Goal: Information Seeking & Learning: Learn about a topic

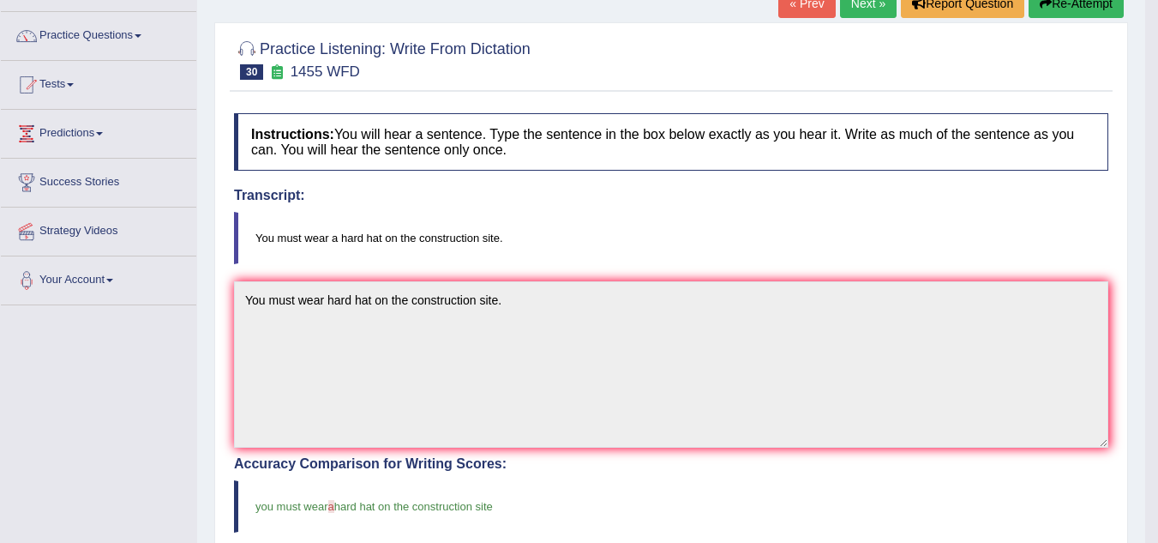
scroll to position [123, 0]
click at [869, 10] on link "Next »" at bounding box center [868, 2] width 57 height 29
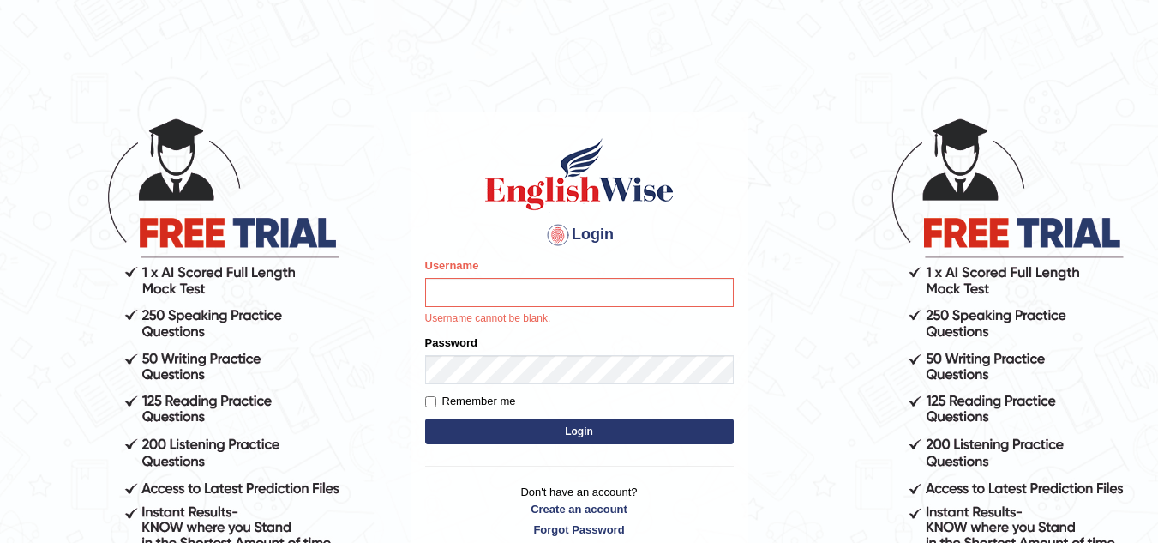
click at [527, 285] on input "Username" at bounding box center [579, 292] width 309 height 29
type input "isuruchinthaka"
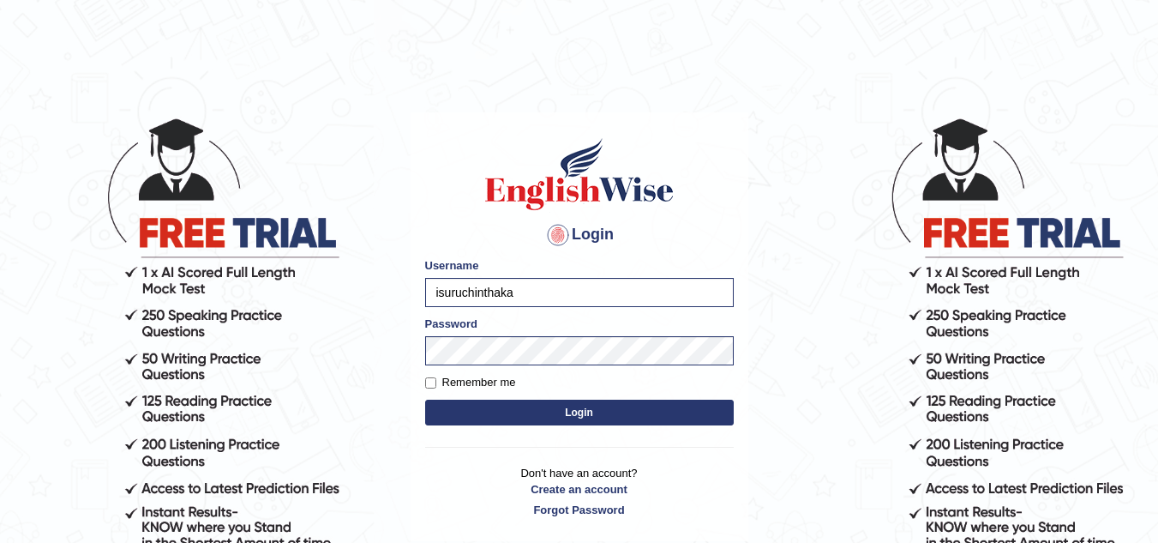
click at [538, 421] on button "Login" at bounding box center [579, 412] width 309 height 26
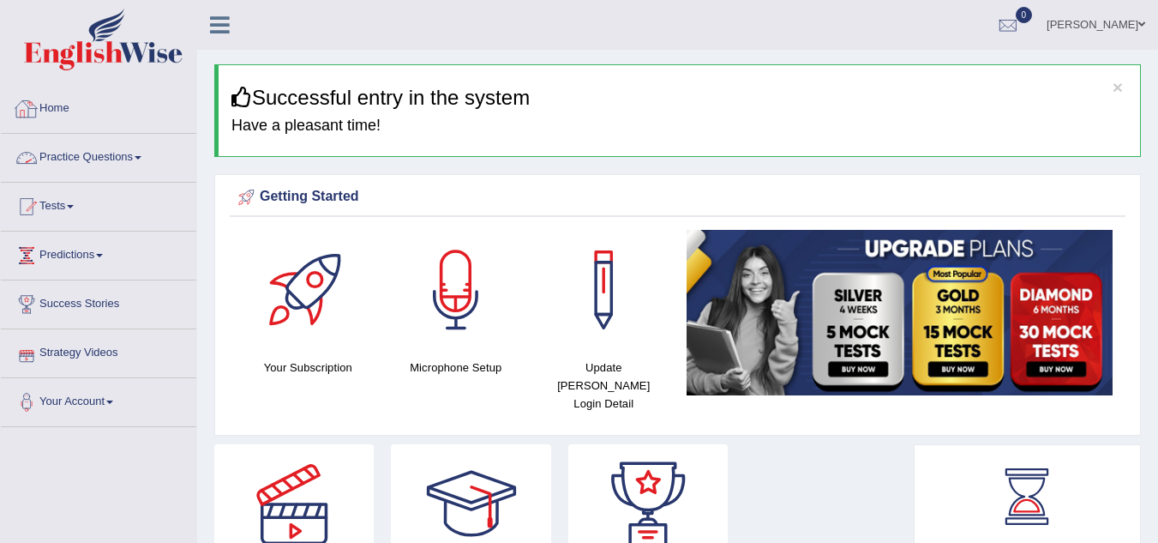
click at [141, 168] on link "Practice Questions" at bounding box center [98, 155] width 195 height 43
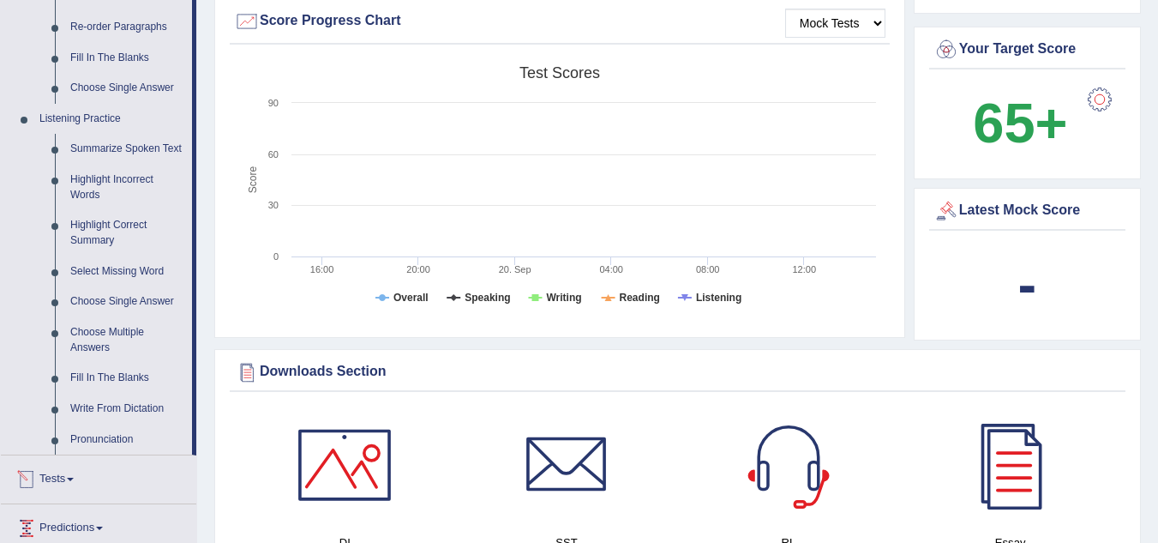
scroll to position [631, 0]
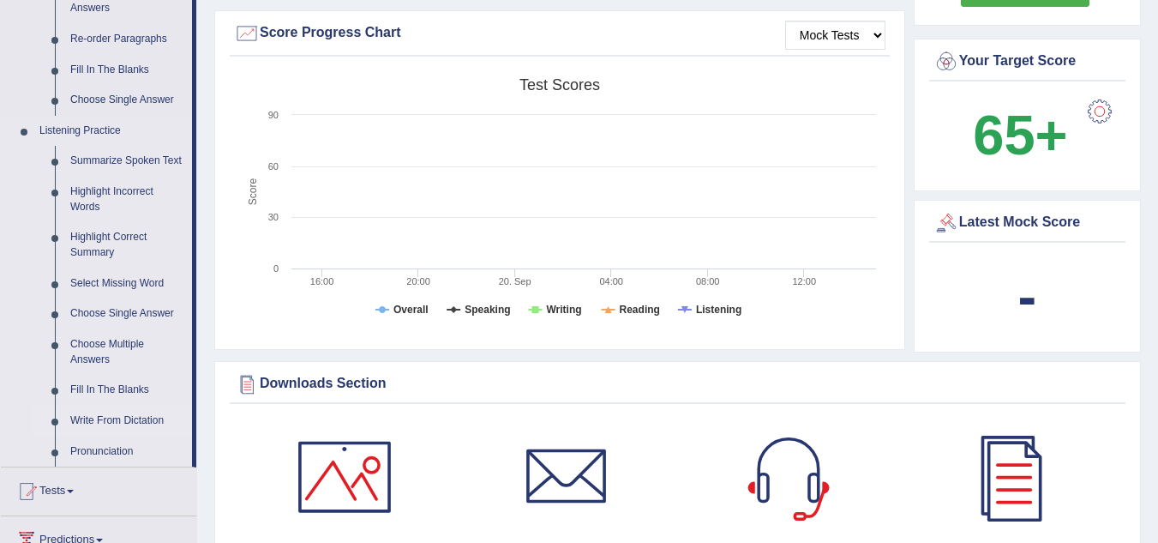
click at [134, 417] on link "Write From Dictation" at bounding box center [127, 420] width 129 height 31
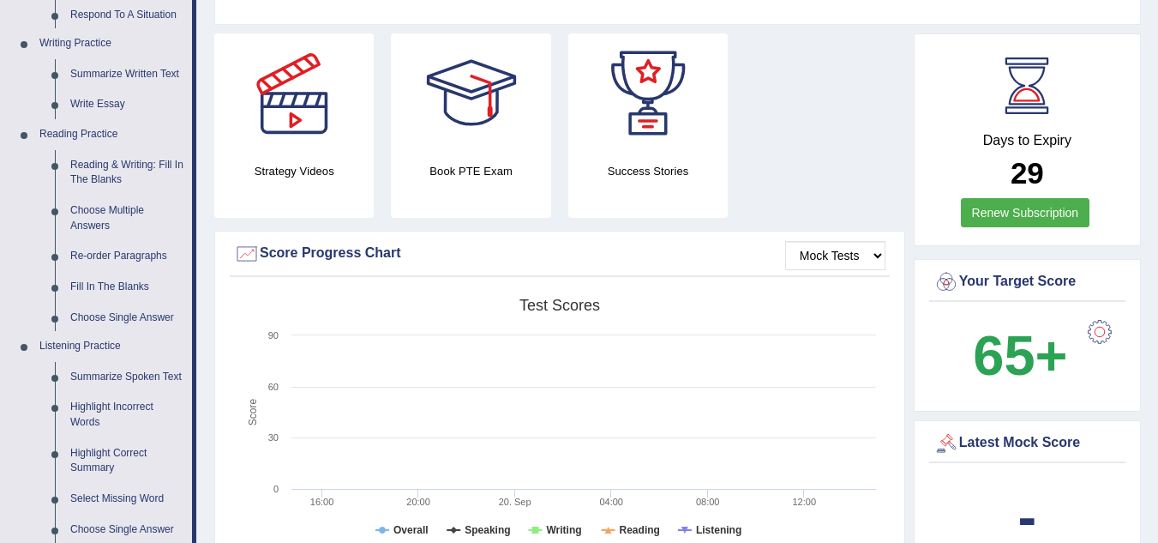
scroll to position [1202, 0]
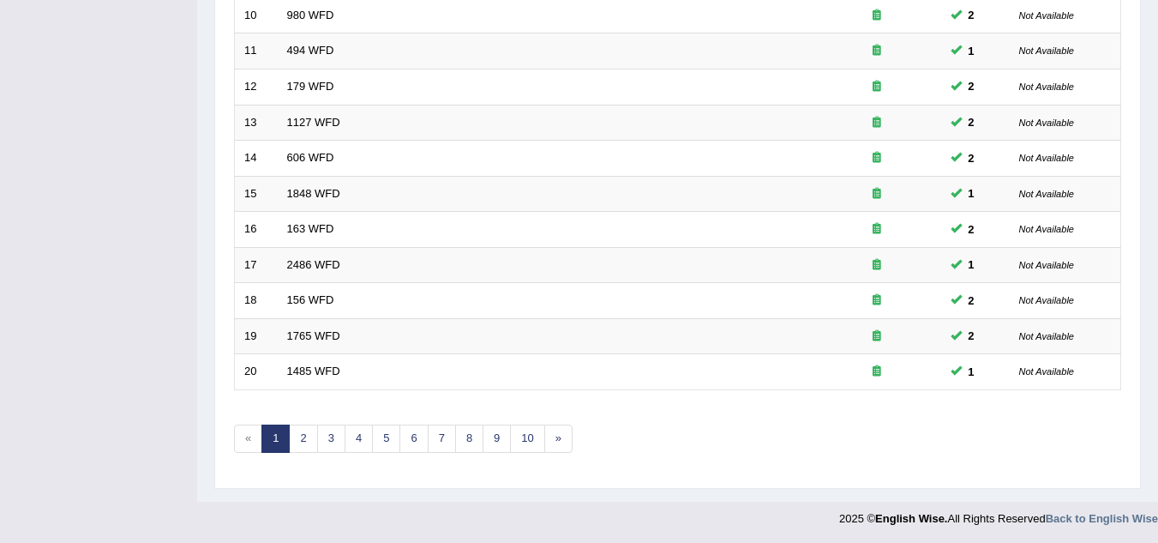
scroll to position [592, 0]
click at [297, 438] on link "2" at bounding box center [303, 437] width 28 height 28
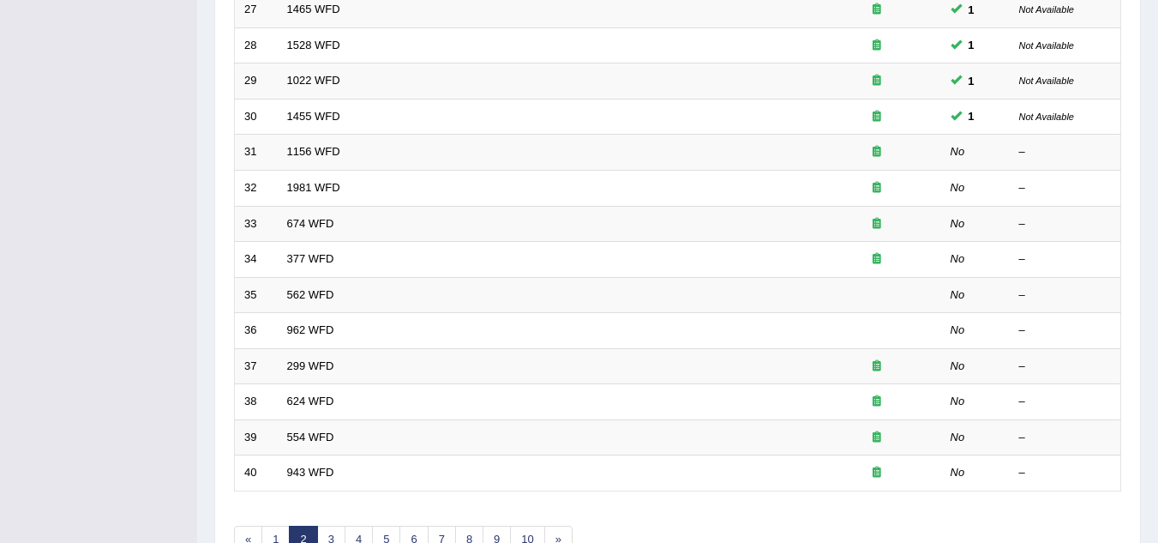
scroll to position [490, 0]
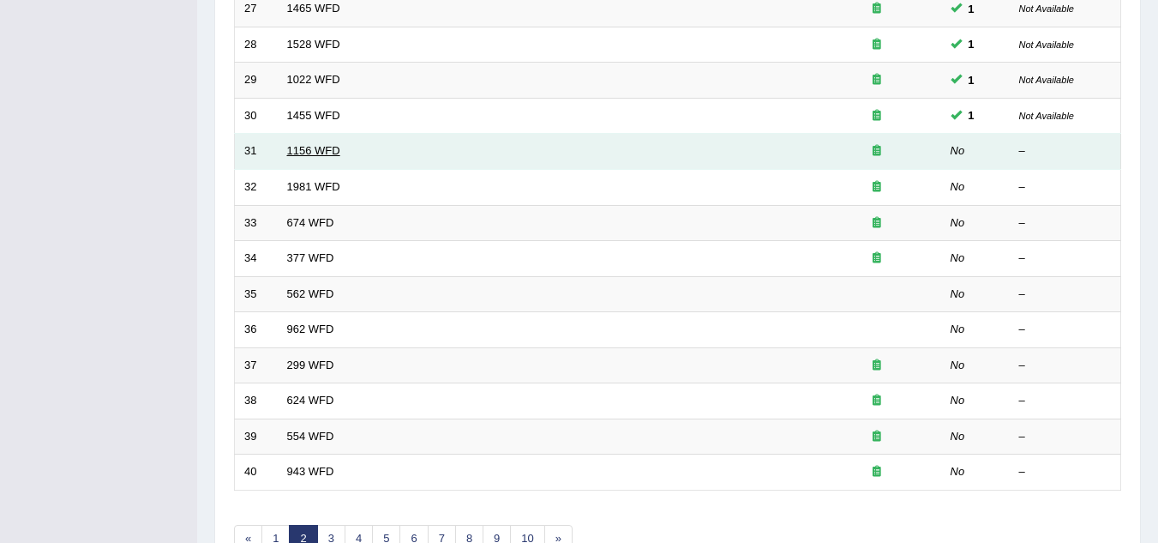
click at [328, 147] on link "1156 WFD" at bounding box center [313, 150] width 53 height 13
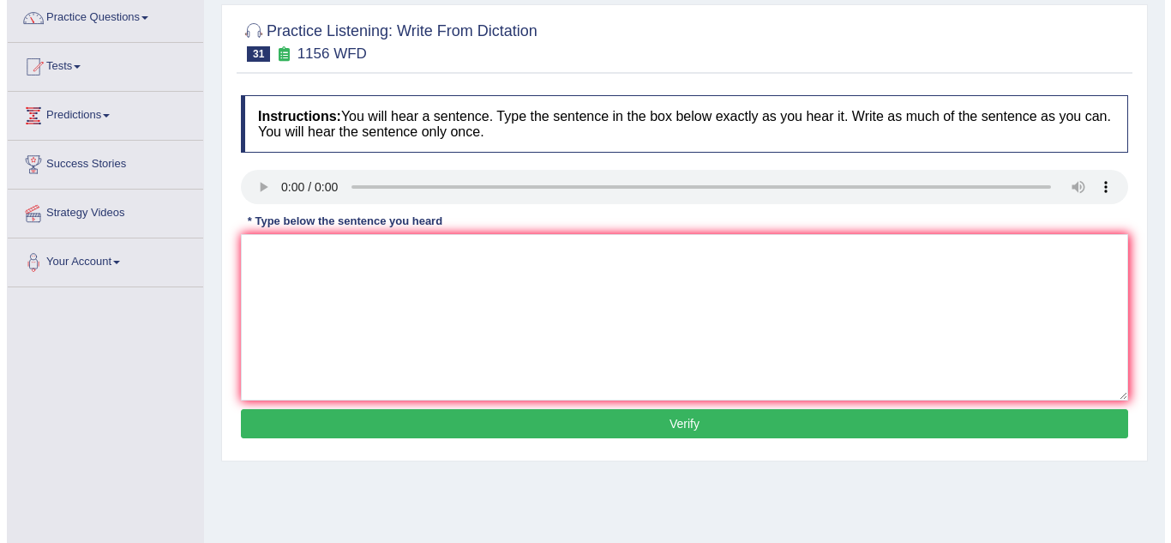
scroll to position [139, 0]
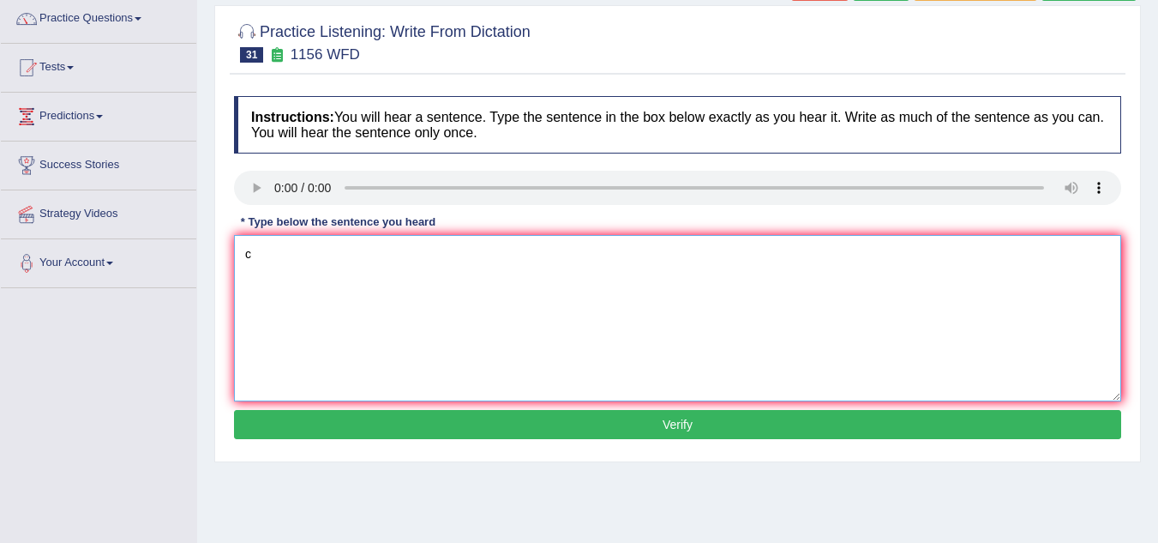
click at [296, 255] on textarea "c" at bounding box center [677, 318] width 887 height 166
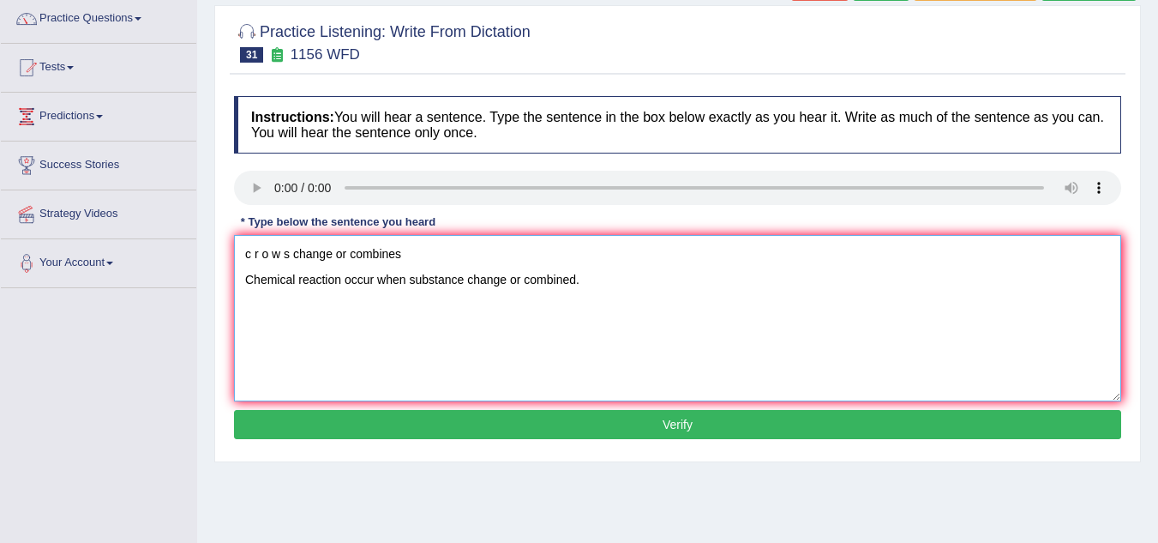
click at [422, 249] on textarea "c r o w s change or combines Chemical reaction occur when substance change or c…" at bounding box center [677, 318] width 887 height 166
drag, startPoint x: 411, startPoint y: 253, endPoint x: 226, endPoint y: 245, distance: 185.3
click at [226, 245] on div "Practice Listening: Write From Dictation 31 1156 WFD Instructions: You will hea…" at bounding box center [677, 233] width 927 height 457
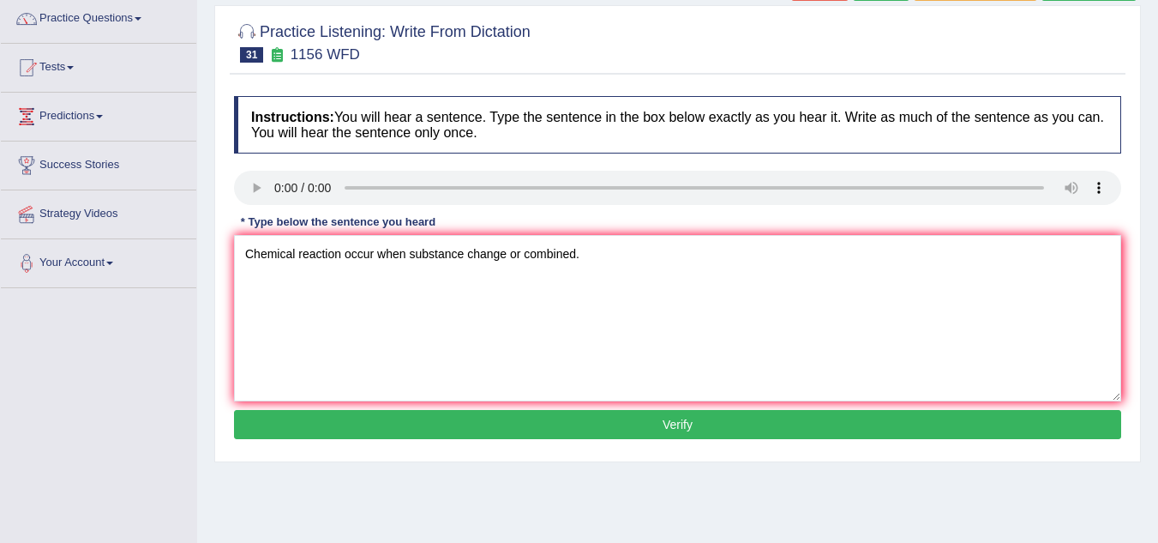
drag, startPoint x: 226, startPoint y: 245, endPoint x: 476, endPoint y: 499, distance: 355.8
click at [476, 499] on div "Home Practice Listening: Write From Dictation 1156 WFD « Prev Next » Report Que…" at bounding box center [677, 289] width 961 height 857
click at [406, 280] on textarea "Chemical reaction occur when substance change or combined." at bounding box center [677, 318] width 887 height 166
type textarea "Chemical reaction occur when the substance change or combined."
click at [567, 417] on button "Verify" at bounding box center [677, 424] width 887 height 29
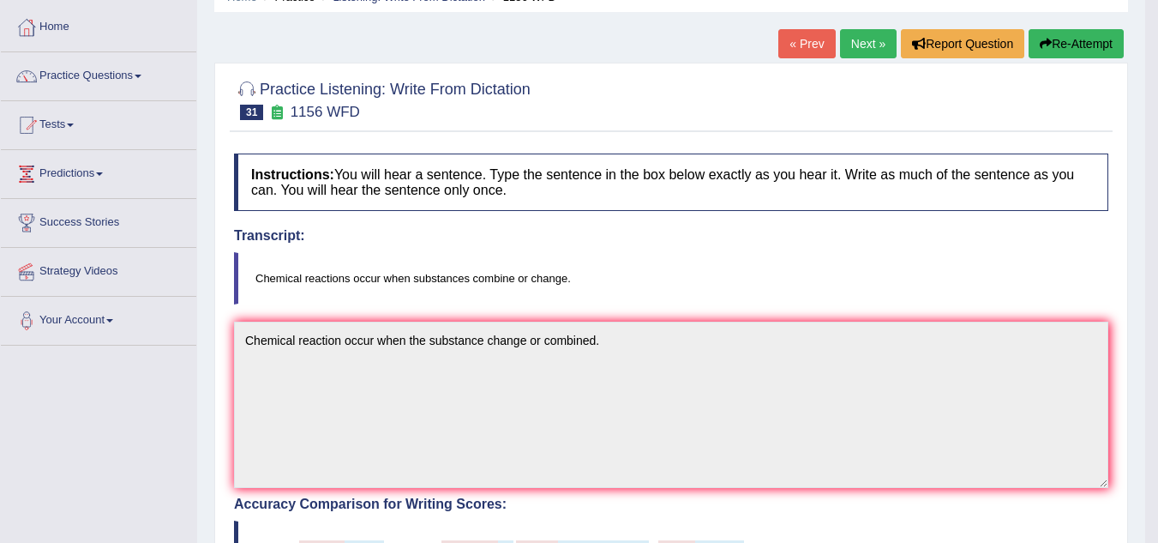
scroll to position [0, 0]
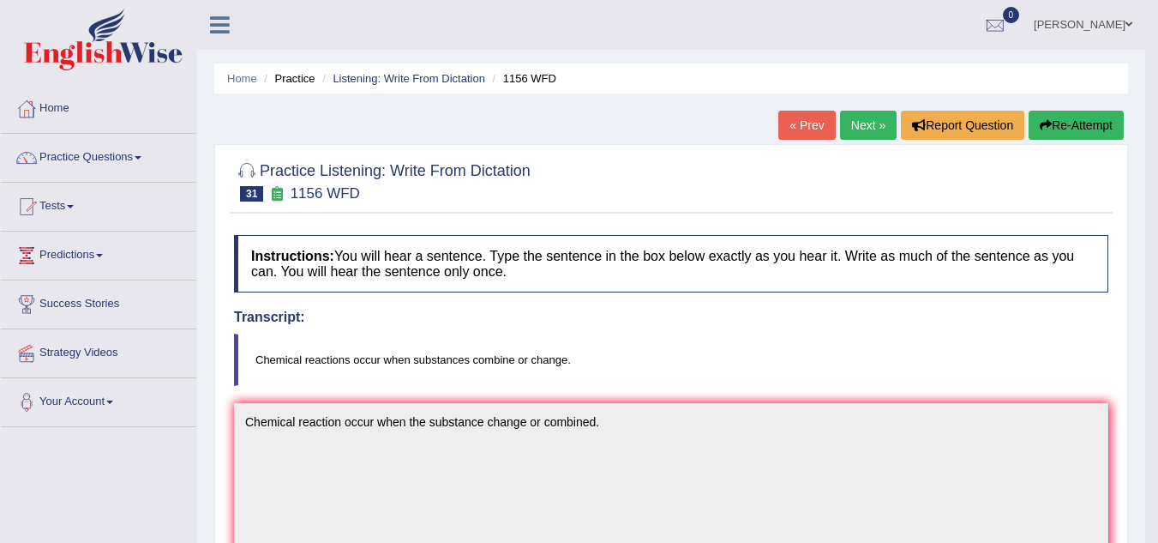
click at [867, 129] on link "Next »" at bounding box center [868, 125] width 57 height 29
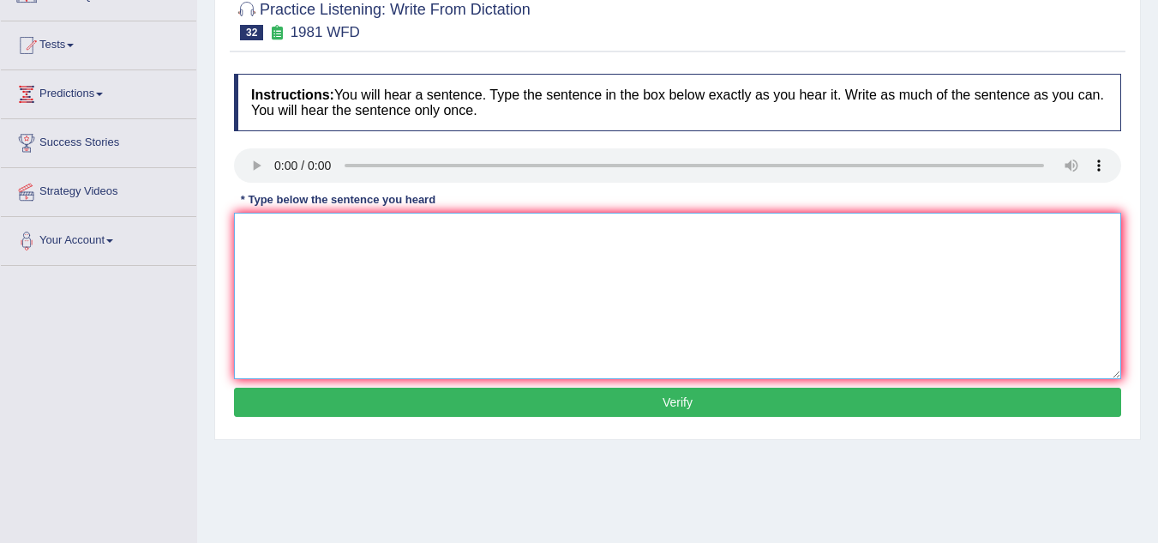
click at [314, 264] on textarea at bounding box center [677, 296] width 887 height 166
click at [361, 231] on textarea "al of uor argu must be relavent of the" at bounding box center [677, 296] width 887 height 166
click at [571, 234] on textarea "al of uor argu must besupoortd evidence and relavent of the" at bounding box center [677, 296] width 887 height 166
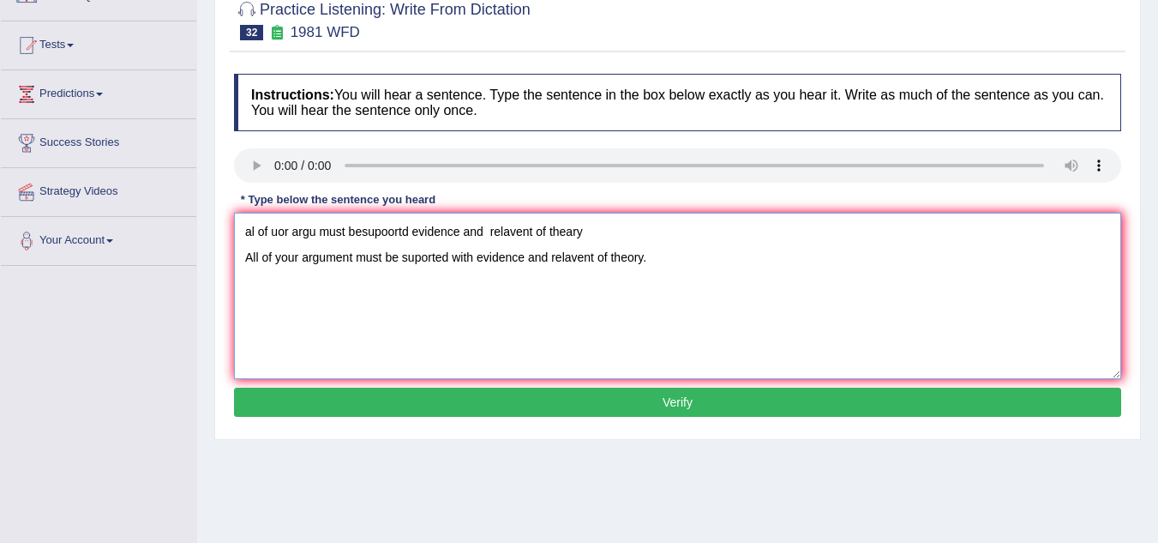
drag, startPoint x: 583, startPoint y: 225, endPoint x: 215, endPoint y: 231, distance: 367.7
click at [215, 231] on div "Practice Listening: Write From Dictation 32 1981 WFD Instructions: You will hea…" at bounding box center [677, 211] width 927 height 457
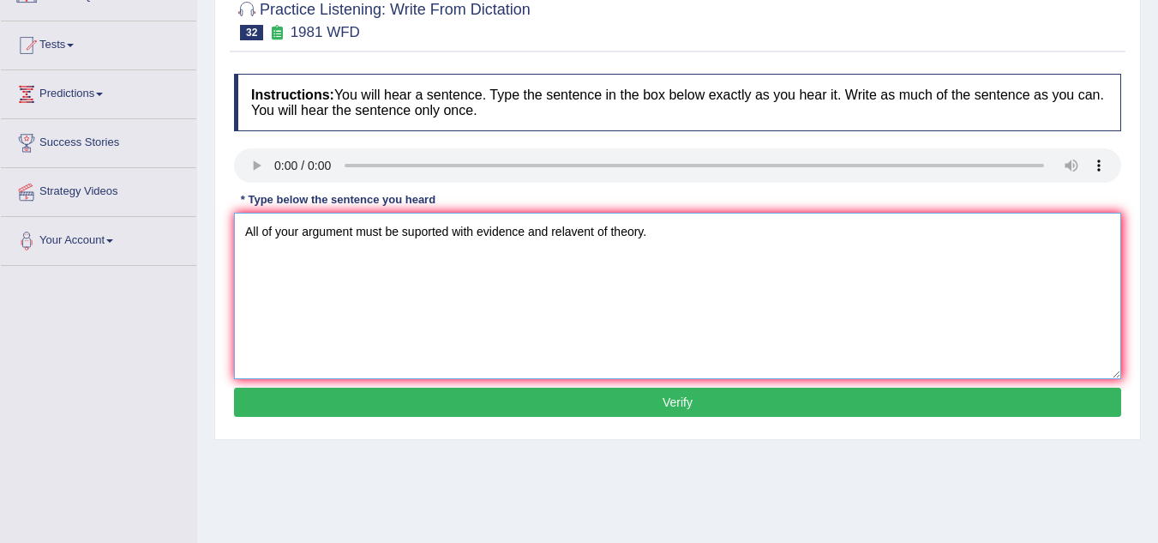
type textarea "All of your argument must be suported with evidence and relavent of theory."
click at [511, 408] on button "Verify" at bounding box center [677, 401] width 887 height 29
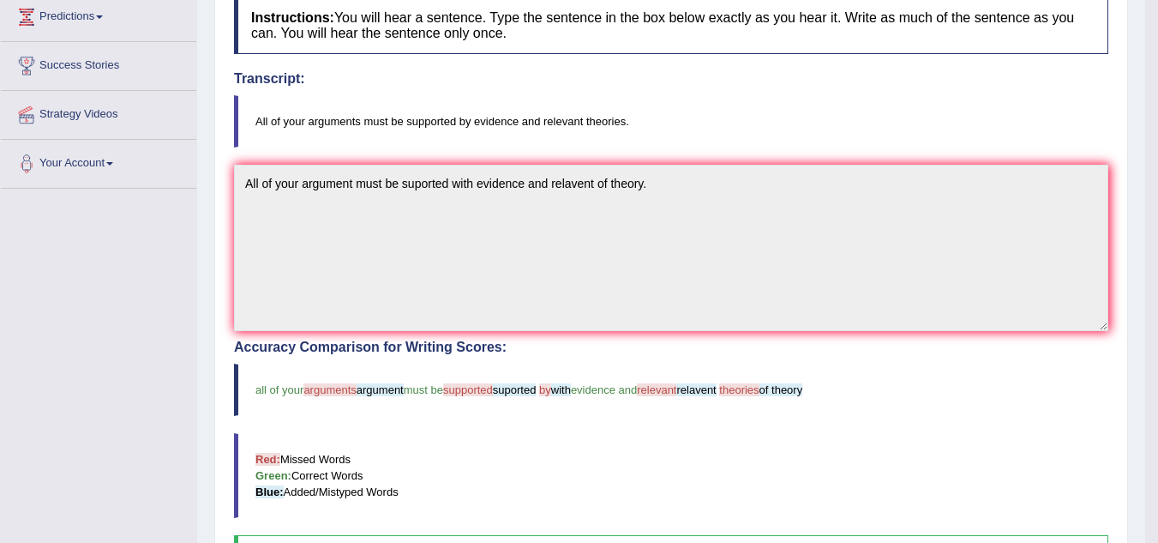
scroll to position [239, 0]
